Goal: Task Accomplishment & Management: Manage account settings

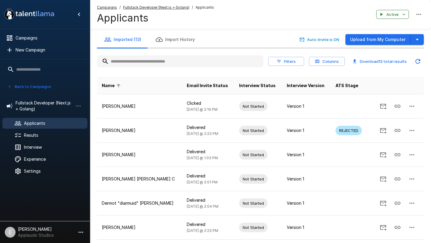
scroll to position [113, 0]
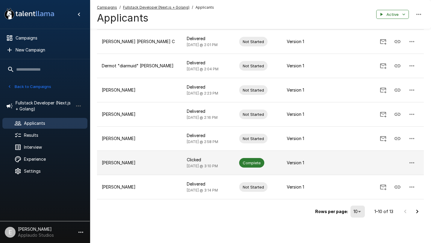
click at [128, 161] on p "[PERSON_NAME]" at bounding box center [139, 163] width 75 height 6
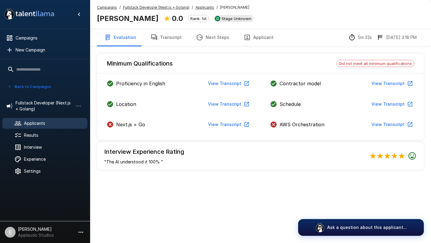
click at [164, 39] on button "Transcript" at bounding box center [166, 37] width 46 height 17
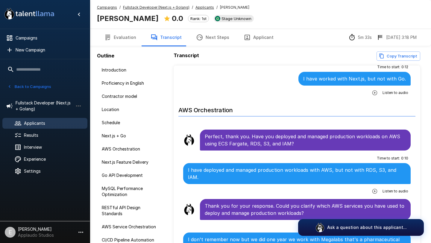
scroll to position [590, 0]
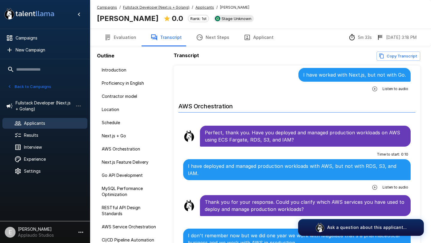
click at [40, 86] on button "Back to Campaigns" at bounding box center [29, 86] width 47 height 9
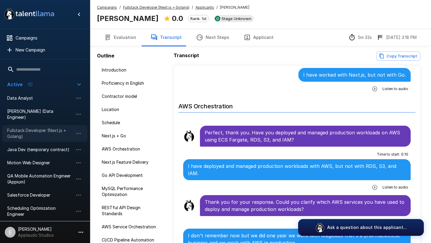
click at [34, 128] on span "Fullstack Developer (Next.js + Golang)" at bounding box center [40, 134] width 66 height 12
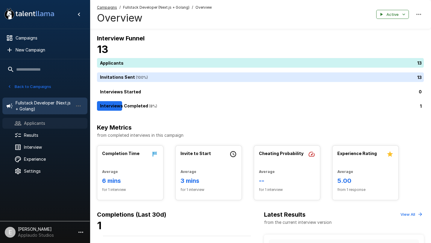
click at [34, 126] on span "Applicants" at bounding box center [53, 123] width 59 height 6
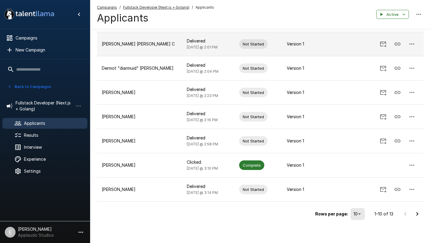
scroll to position [137, 0]
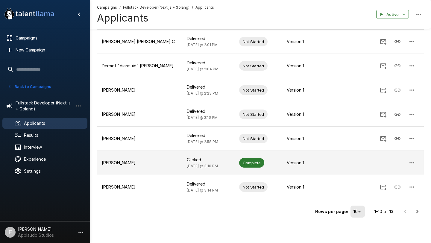
click at [128, 164] on p "[PERSON_NAME]" at bounding box center [139, 163] width 75 height 6
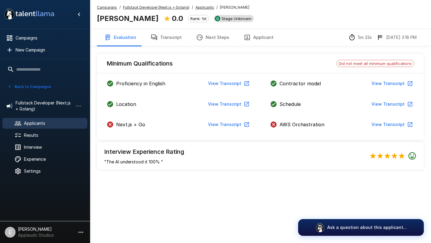
click at [217, 21] on div "Stage Unknown" at bounding box center [234, 18] width 40 height 7
